Goal: Task Accomplishment & Management: Use online tool/utility

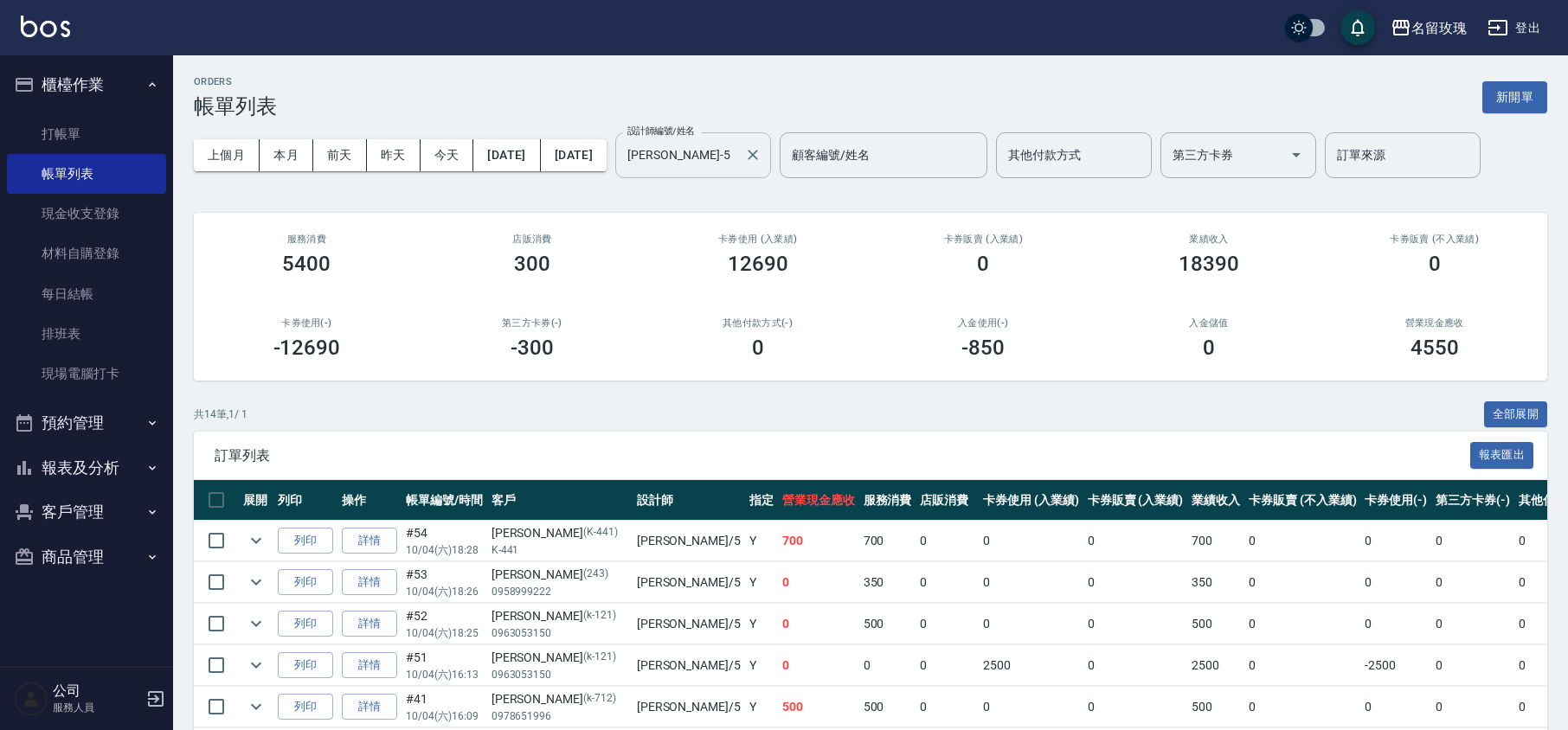
click at [737, 146] on input "[PERSON_NAME]-5" at bounding box center [680, 155] width 114 height 31
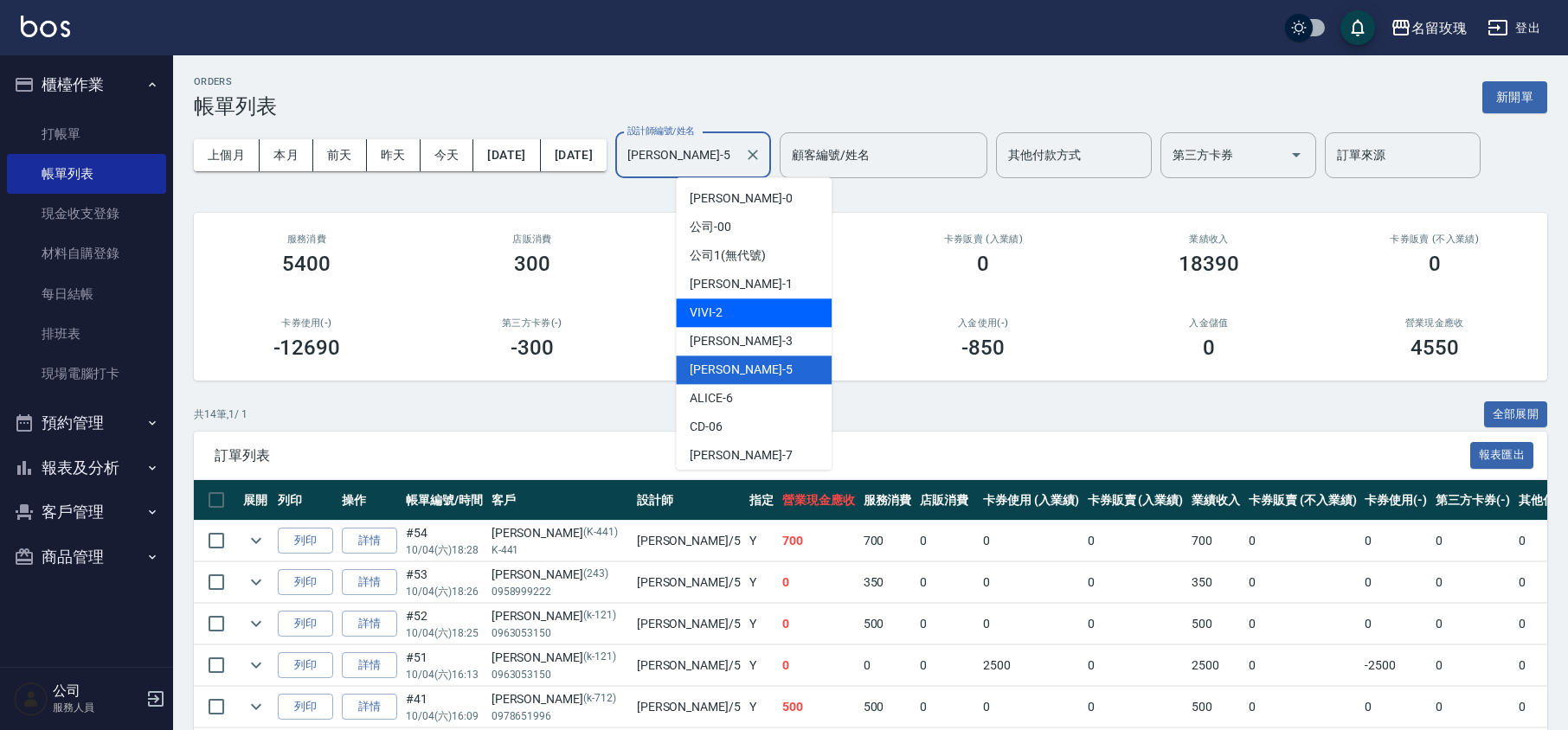
click at [728, 302] on div "VIVI -2" at bounding box center [754, 312] width 156 height 29
type input "VIVI-2"
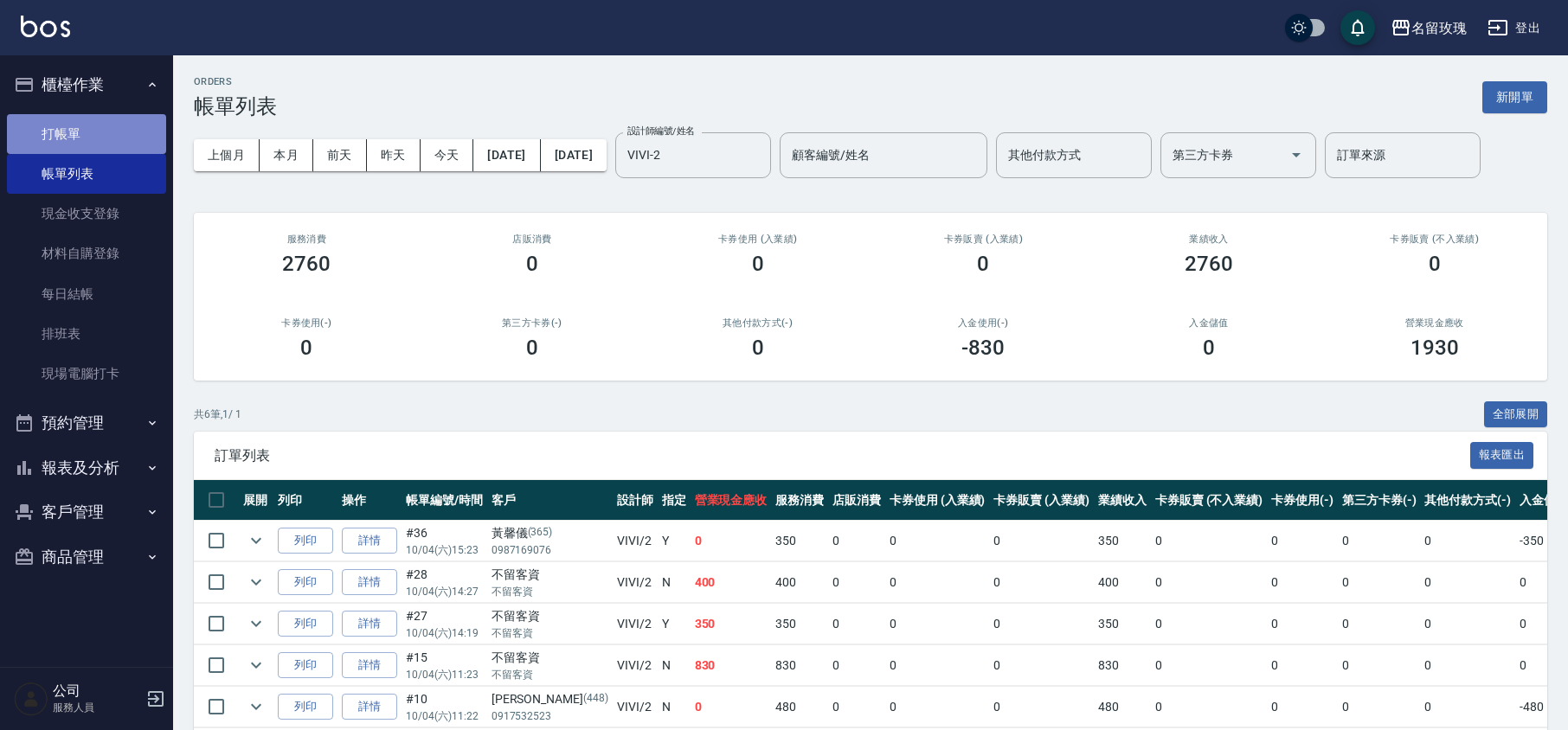
click at [104, 122] on link "打帳單" at bounding box center [87, 134] width 160 height 39
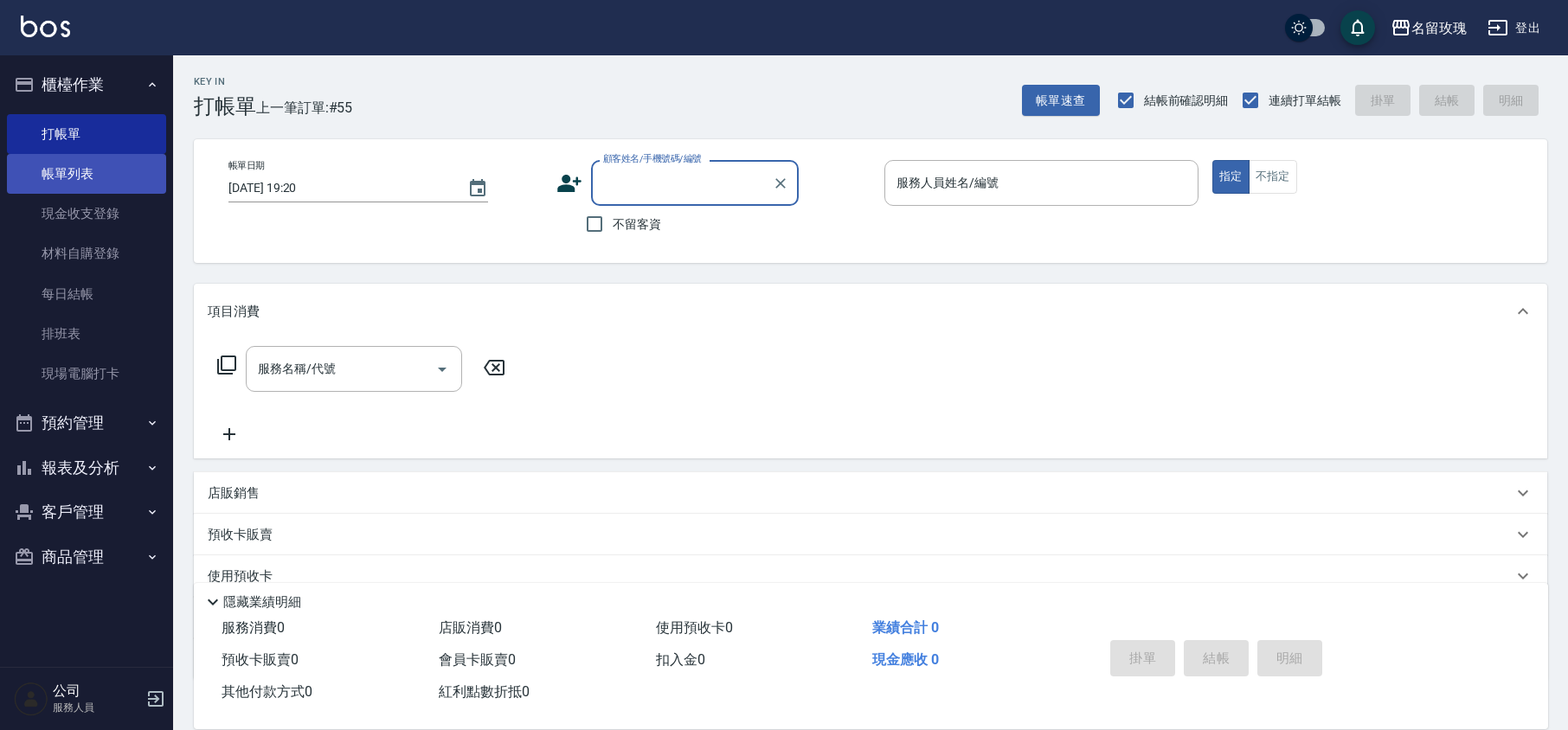
click at [84, 184] on link "帳單列表" at bounding box center [87, 173] width 160 height 39
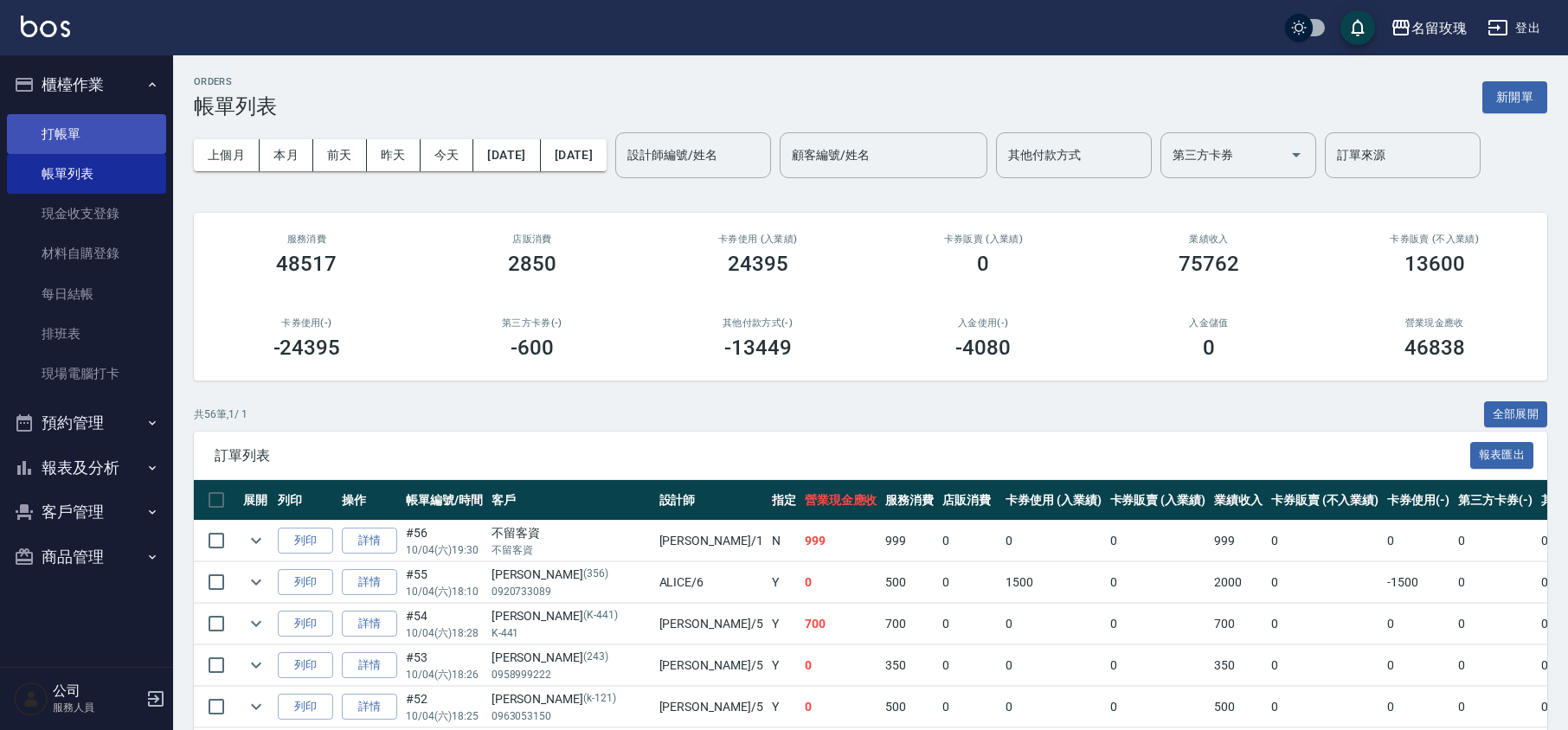
click at [88, 130] on link "打帳單" at bounding box center [87, 134] width 160 height 39
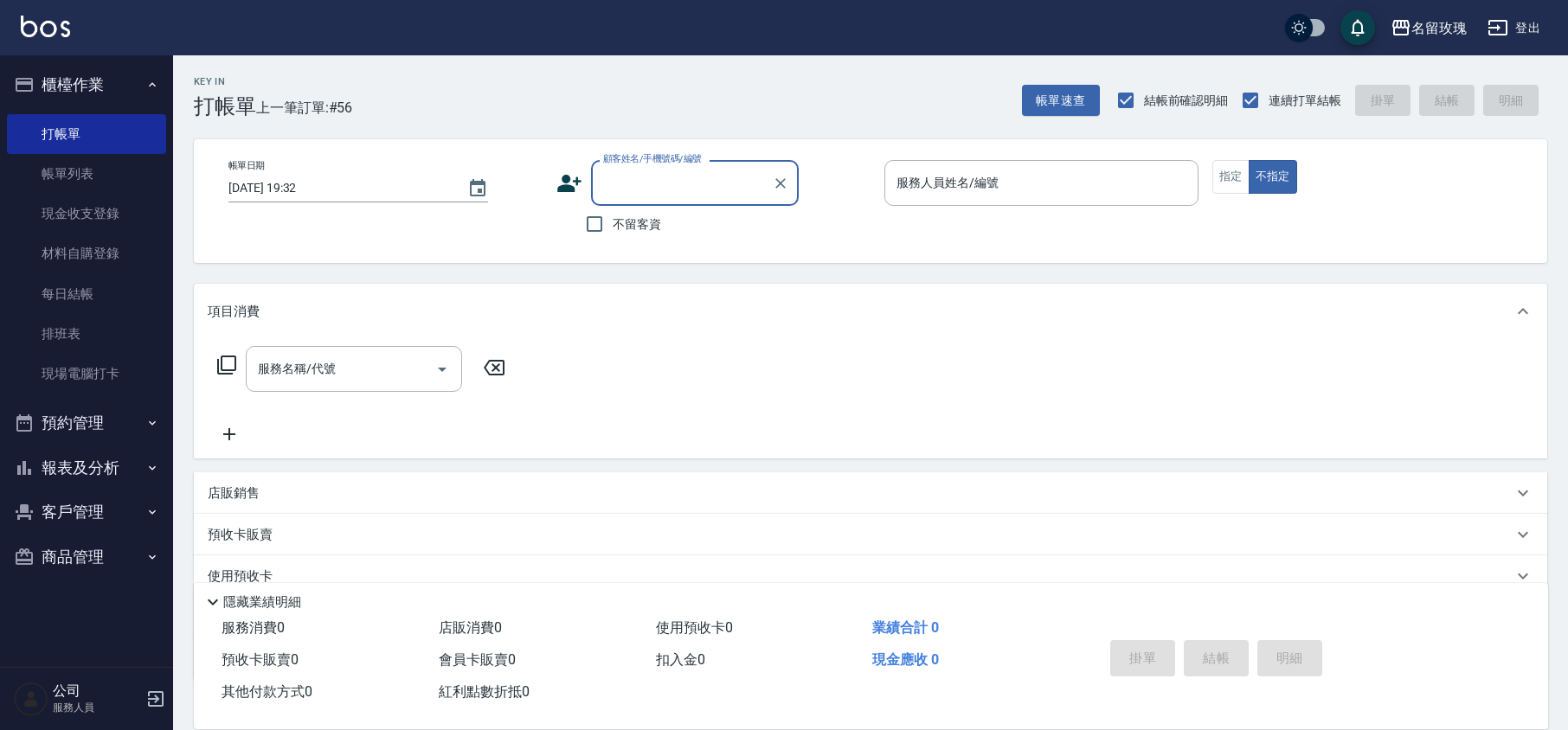
click at [689, 185] on input "顧客姓名/手機號碼/編號" at bounding box center [682, 182] width 167 height 31
click at [672, 181] on input "[PERSON_NAME]" at bounding box center [682, 182] width 167 height 31
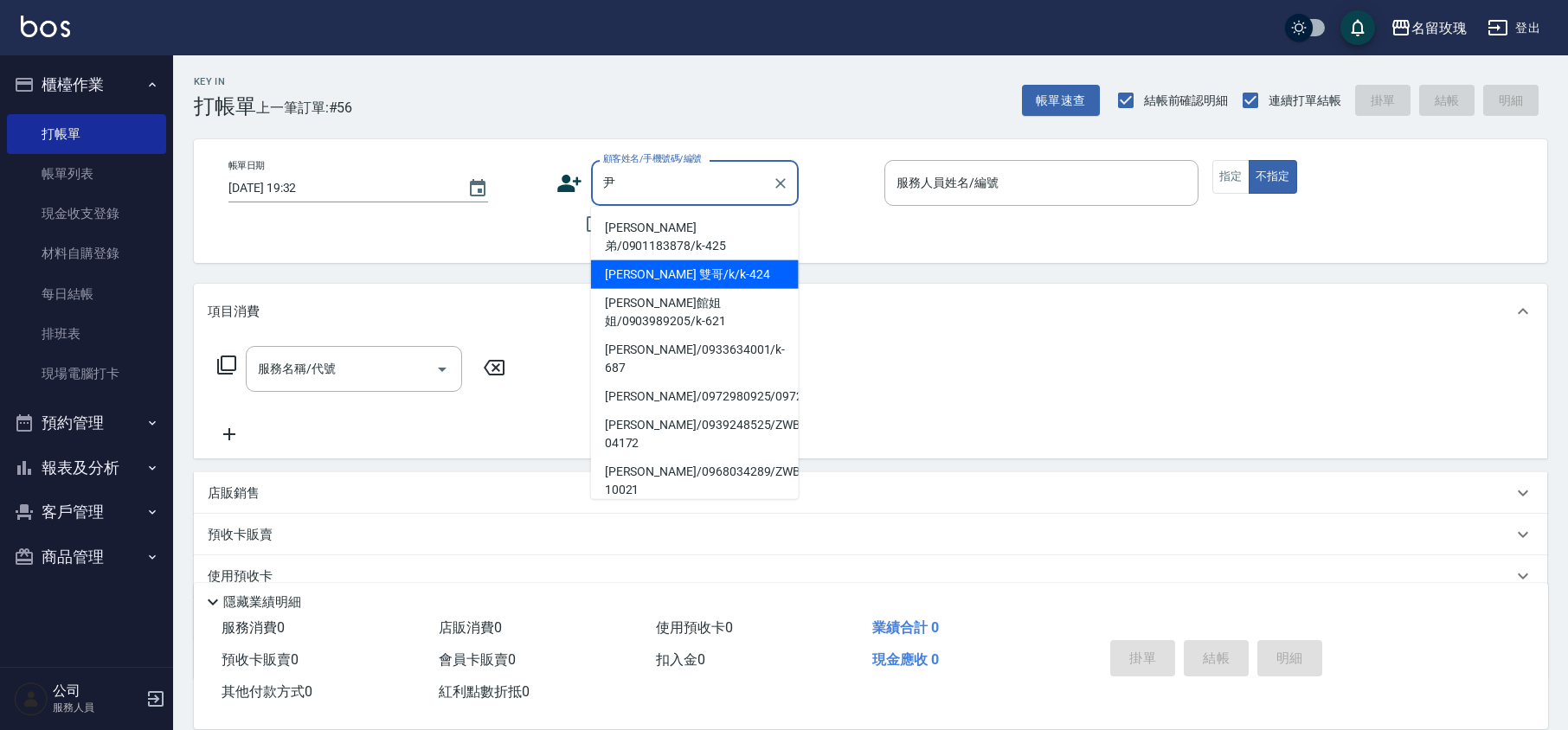
click at [691, 260] on li "[PERSON_NAME] 雙哥/k/k-424" at bounding box center [695, 274] width 208 height 29
type input "[PERSON_NAME] 雙哥/k/k-424"
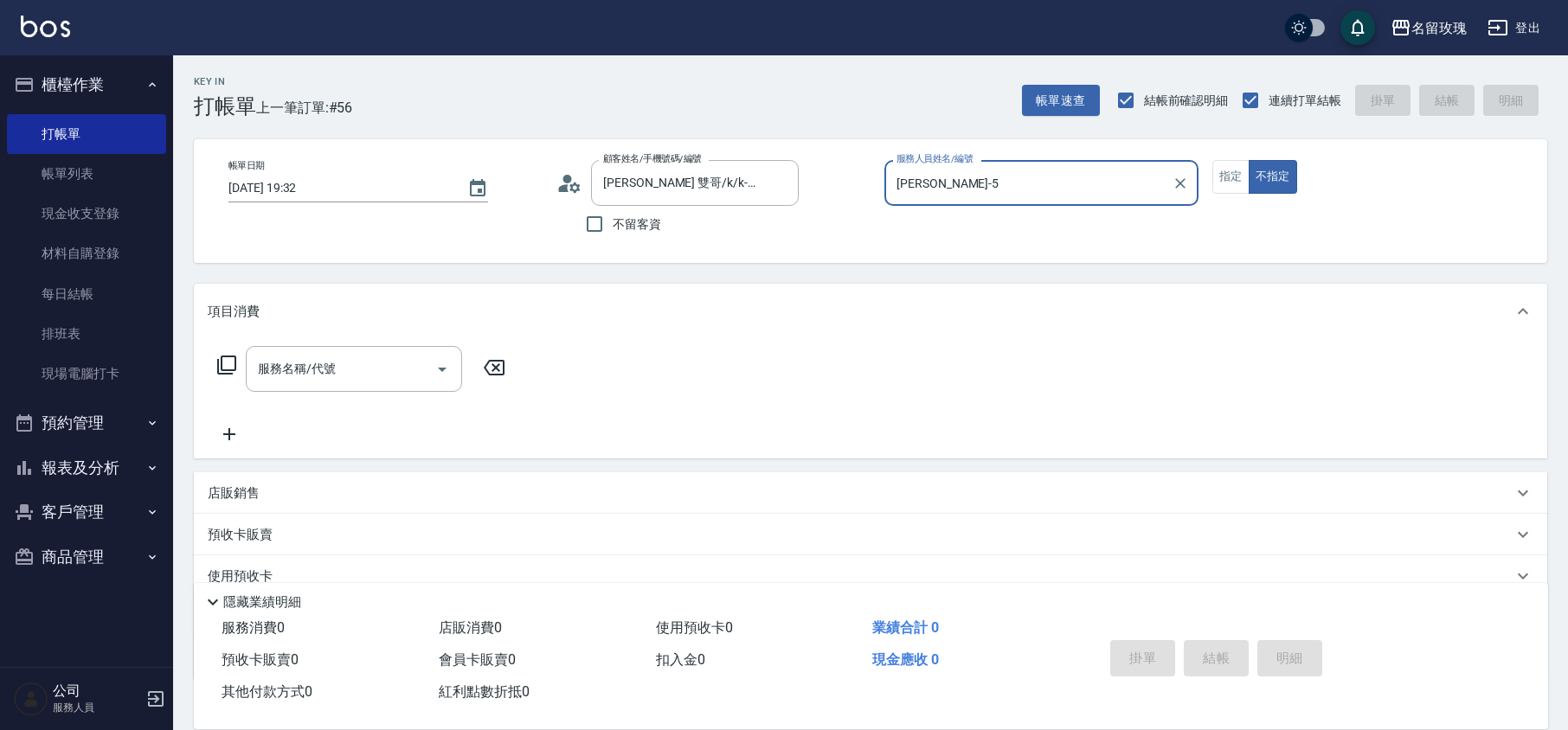
type input "[PERSON_NAME]-5"
click at [1237, 198] on div "帳單日期 [DATE] 19:32 顧客姓名/手機號碼/編號 [PERSON_NAME]哥/k/k-424 顧客姓名/手機號碼/編號 不留客資 服務人員姓名/…" at bounding box center [870, 200] width 1312 height 82
click at [1222, 173] on button "指定" at bounding box center [1231, 176] width 37 height 33
click at [368, 365] on input "服務名稱/代號" at bounding box center [340, 368] width 174 height 31
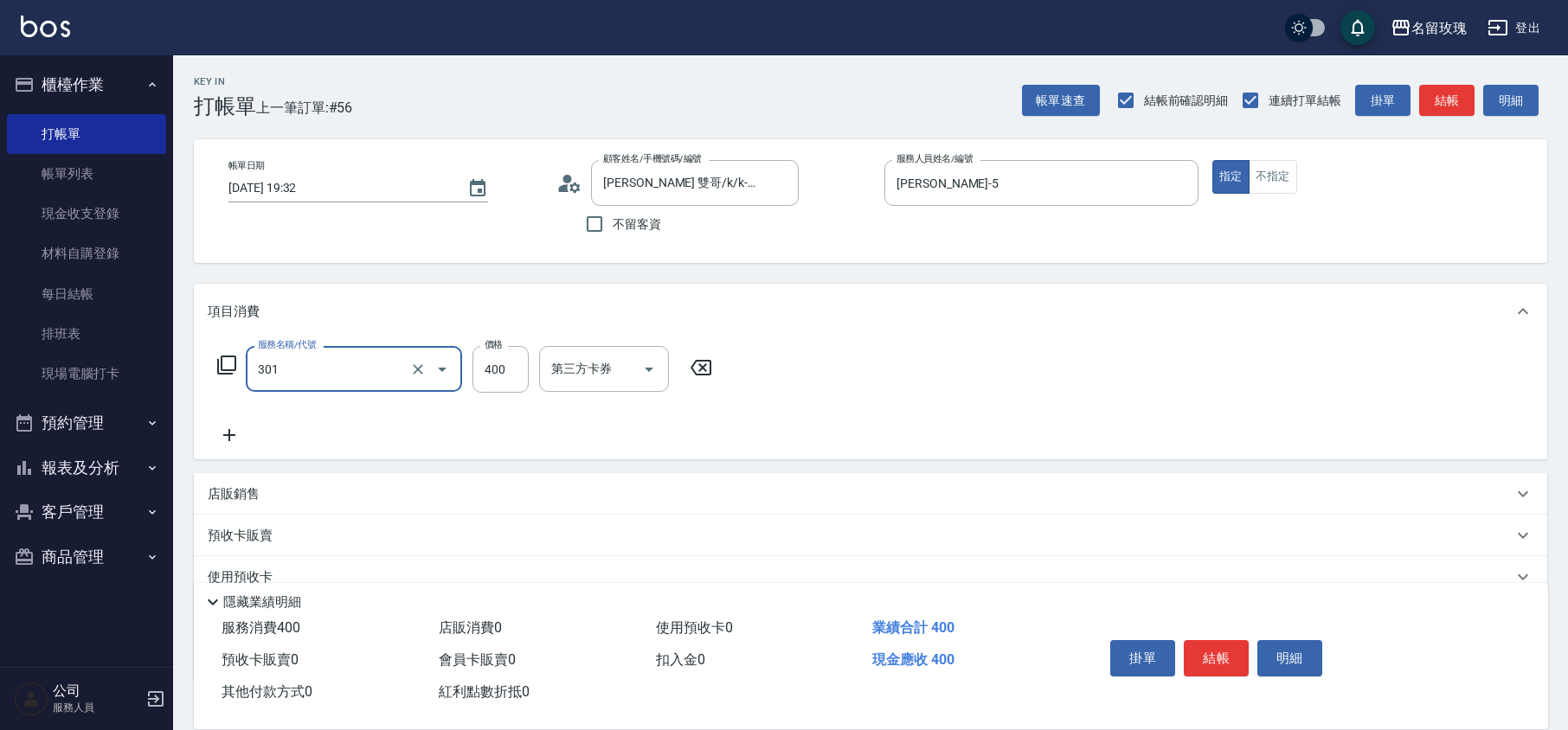
type input "剪髮(301)"
type input "350"
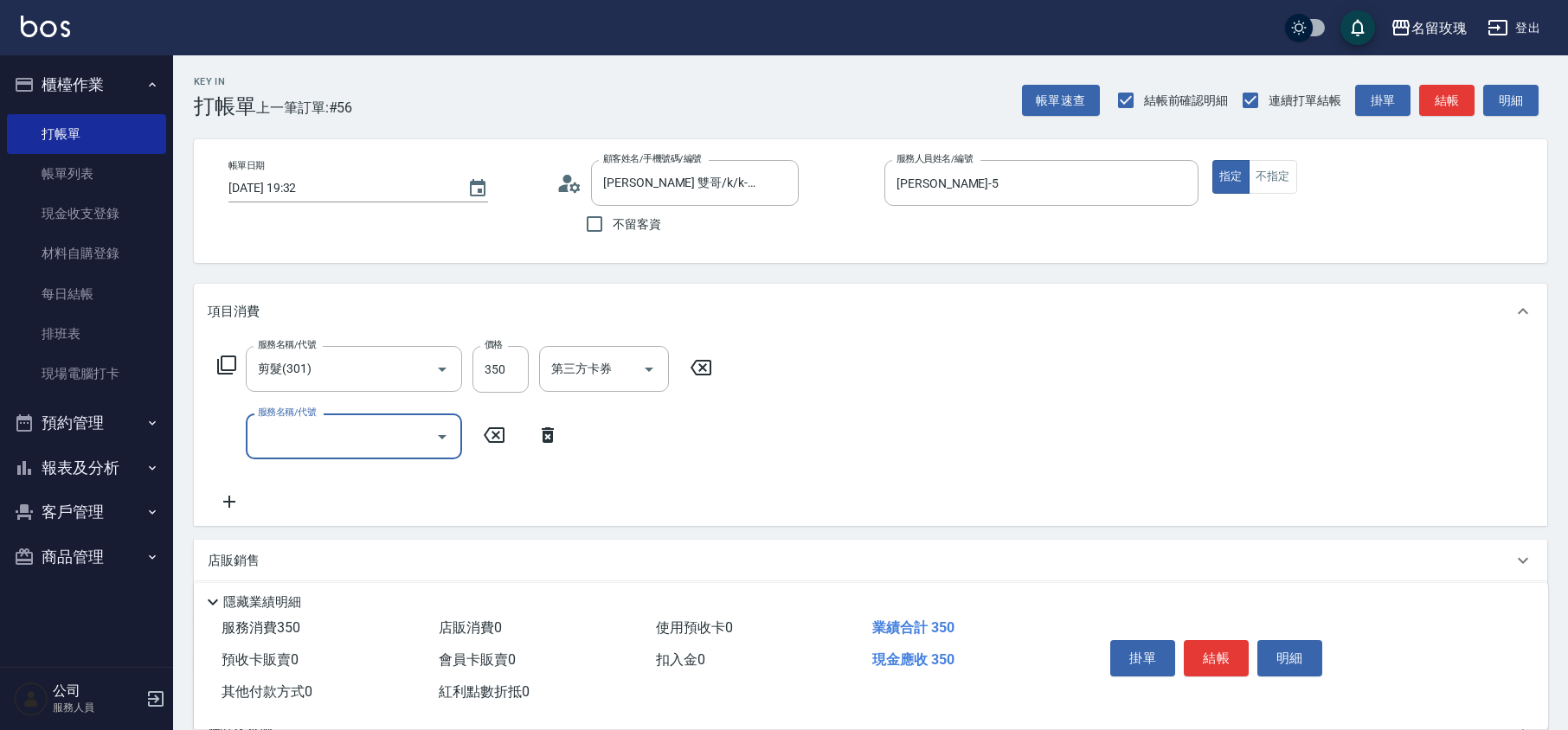
click at [441, 247] on div "帳單日期 [DATE] 19:32 顧客姓名/手機號碼/編號 [PERSON_NAME]哥/k/k-424 顧客姓名/手機號碼/編號 不留客資 服務人員姓名/…" at bounding box center [870, 201] width 1353 height 124
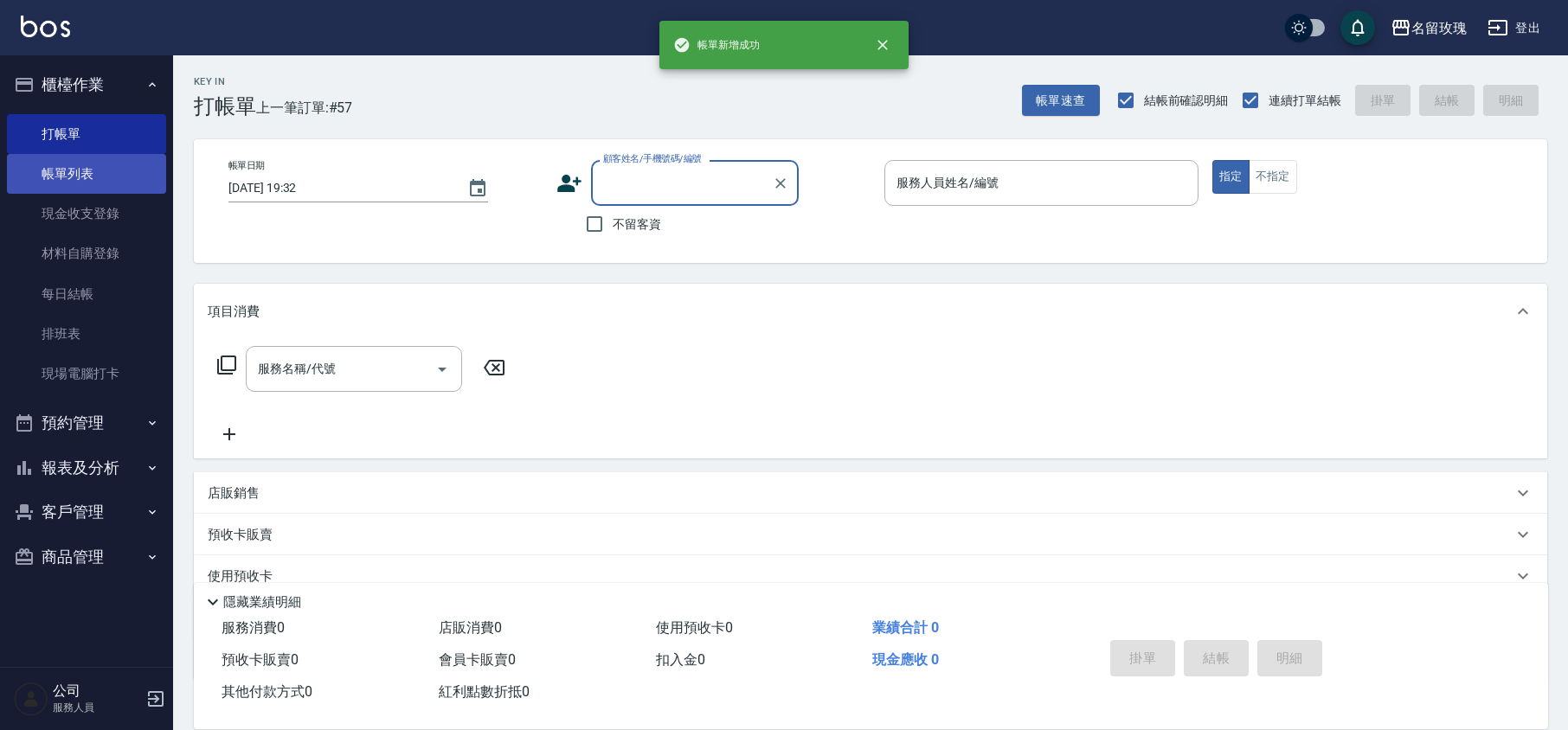
click at [69, 169] on link "帳單列表" at bounding box center [87, 173] width 160 height 39
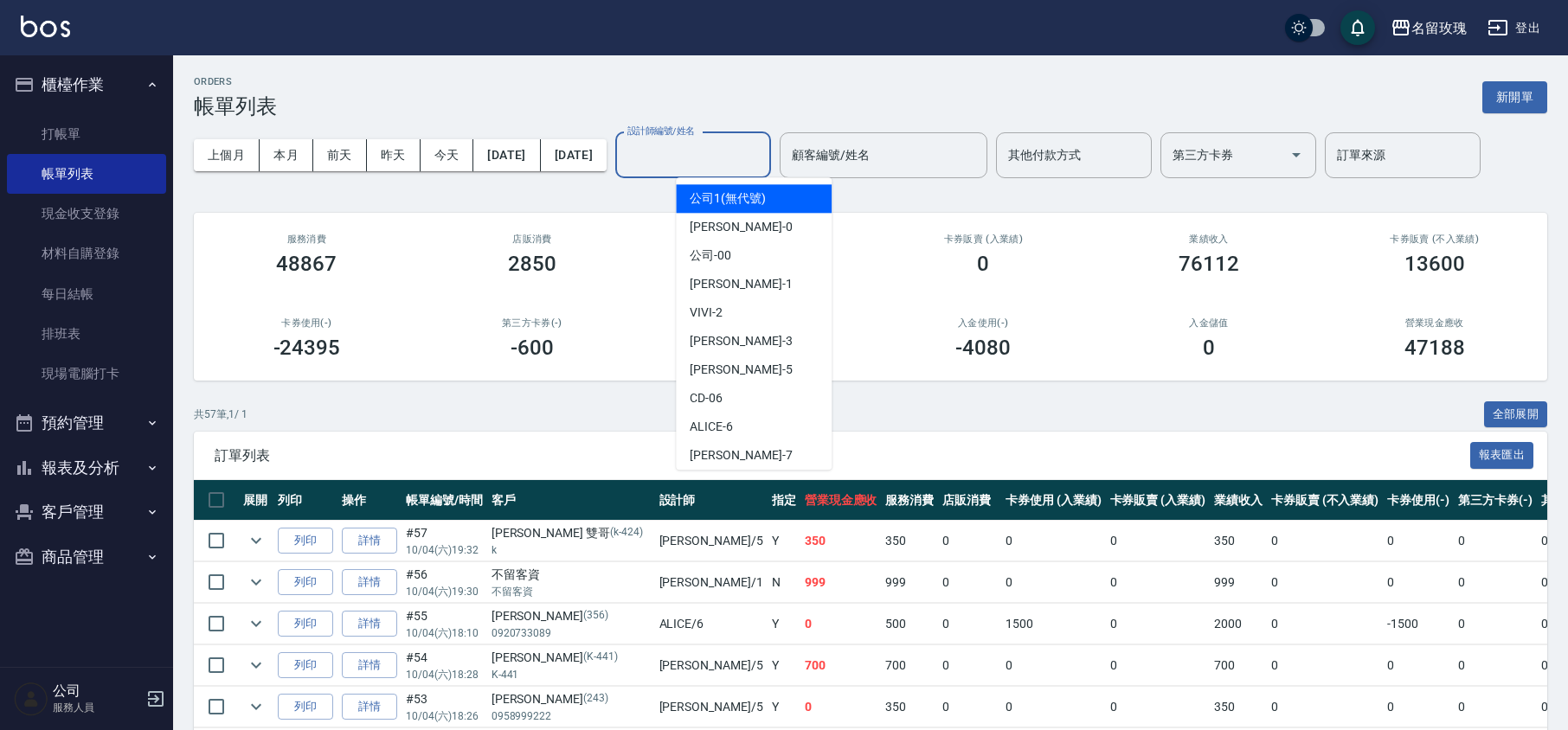
click at [734, 158] on input "設計師編號/姓名" at bounding box center [693, 155] width 140 height 31
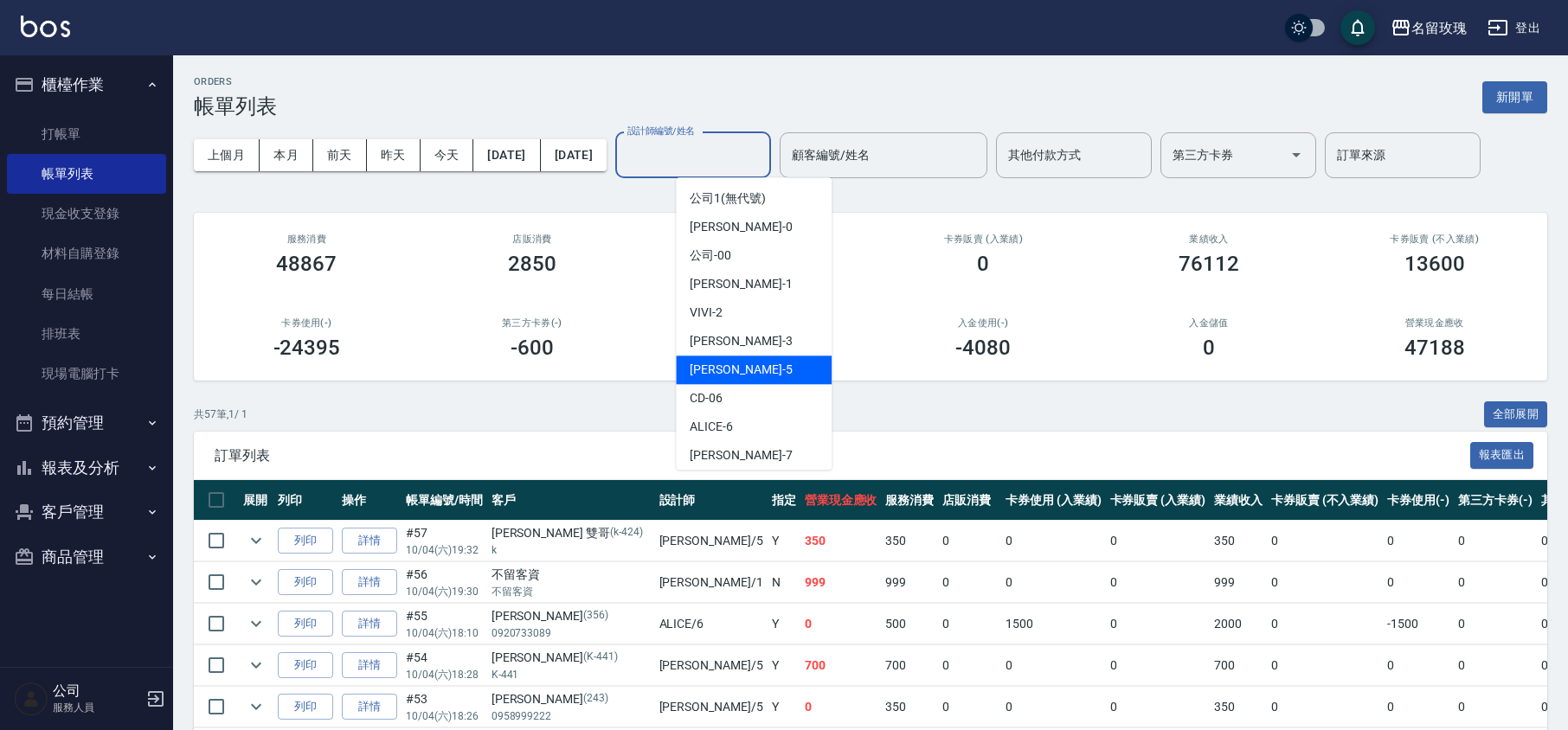
click at [741, 370] on div "[PERSON_NAME] -5" at bounding box center [754, 369] width 156 height 29
type input "[PERSON_NAME]-5"
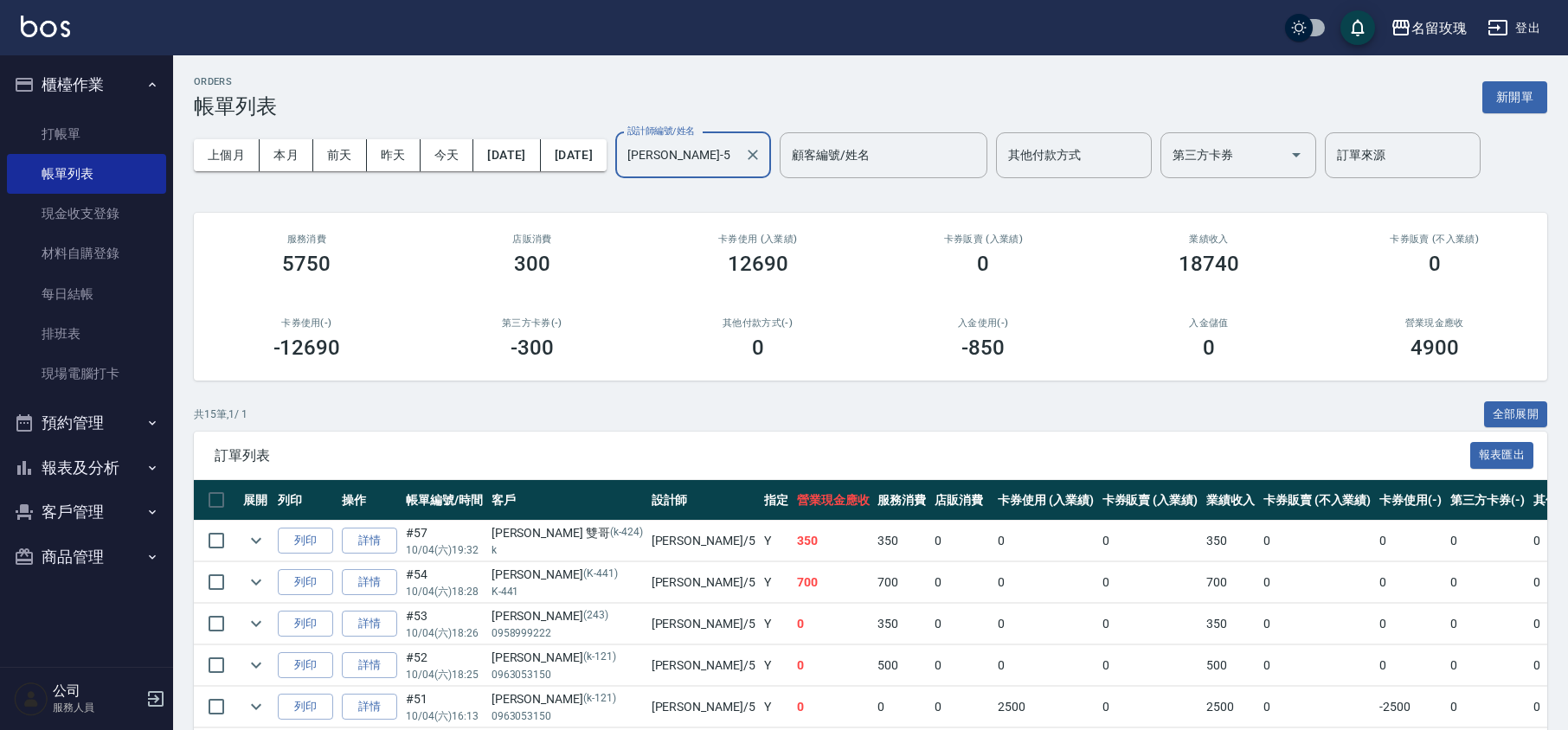
click at [705, 202] on div "ORDERS 帳單列表 新開單 上個月 本月 [DATE] [DATE] [DATE] [DATE] [DATE] 設計師編號/姓名 [PERSON_NAME…" at bounding box center [870, 632] width 1395 height 1156
click at [131, 123] on link "打帳單" at bounding box center [87, 134] width 160 height 39
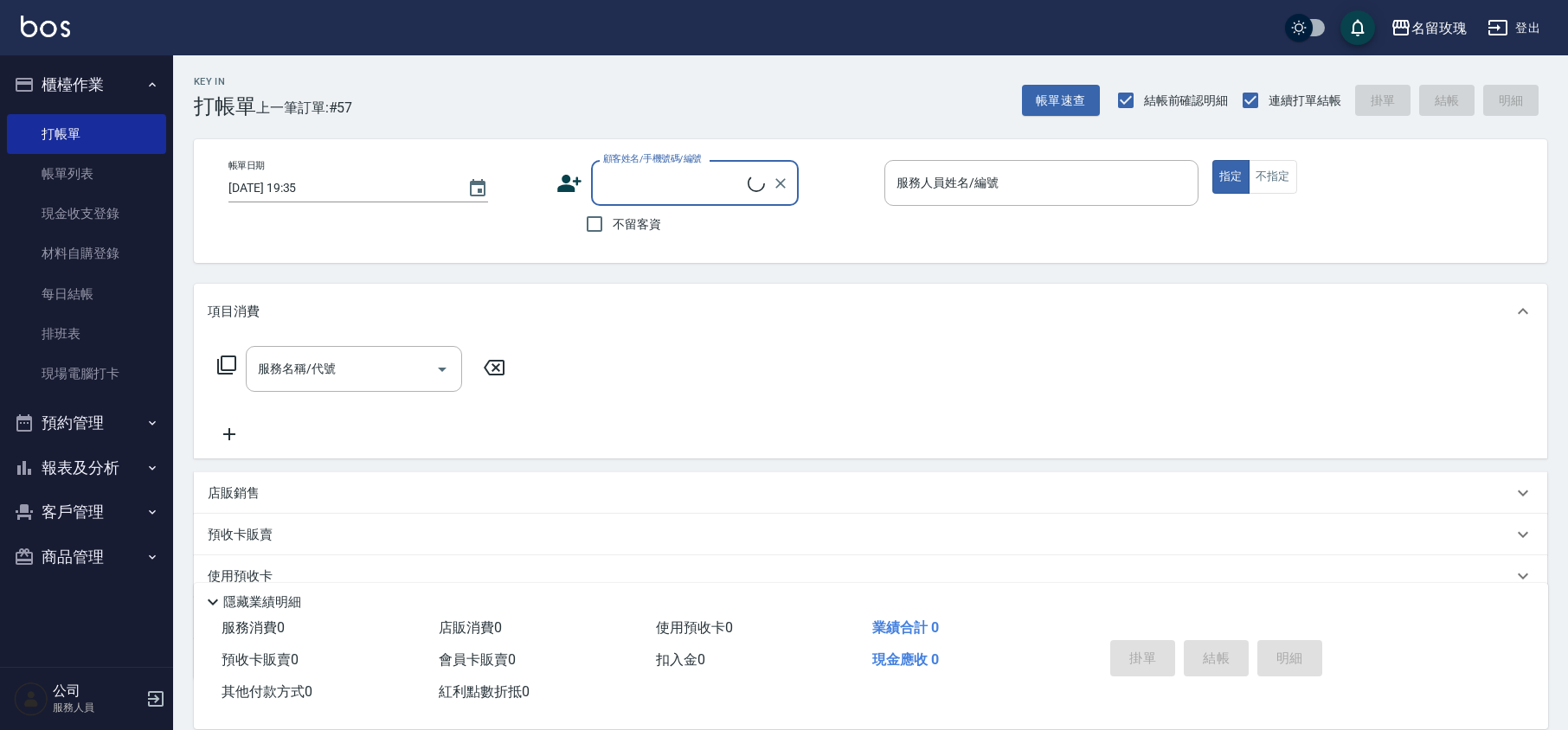
click at [112, 82] on button "櫃檯作業" at bounding box center [87, 85] width 160 height 45
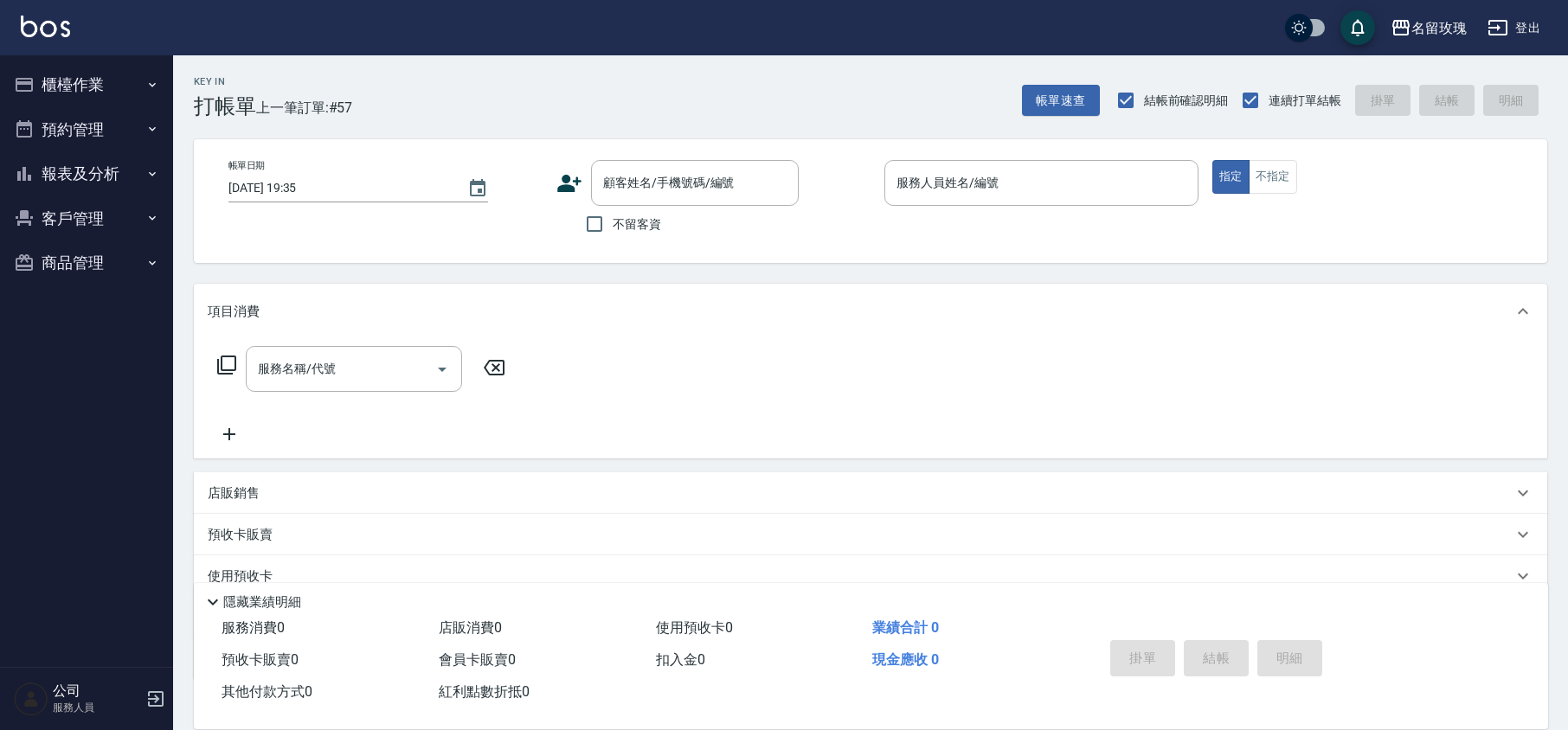
click at [614, 87] on div "Key In 打帳單 上一筆訂單:#57 帳單速查 結帳前確認明細 連續打單結帳 掛單 結帳 明細" at bounding box center [860, 87] width 1374 height 63
